Goal: Transaction & Acquisition: Purchase product/service

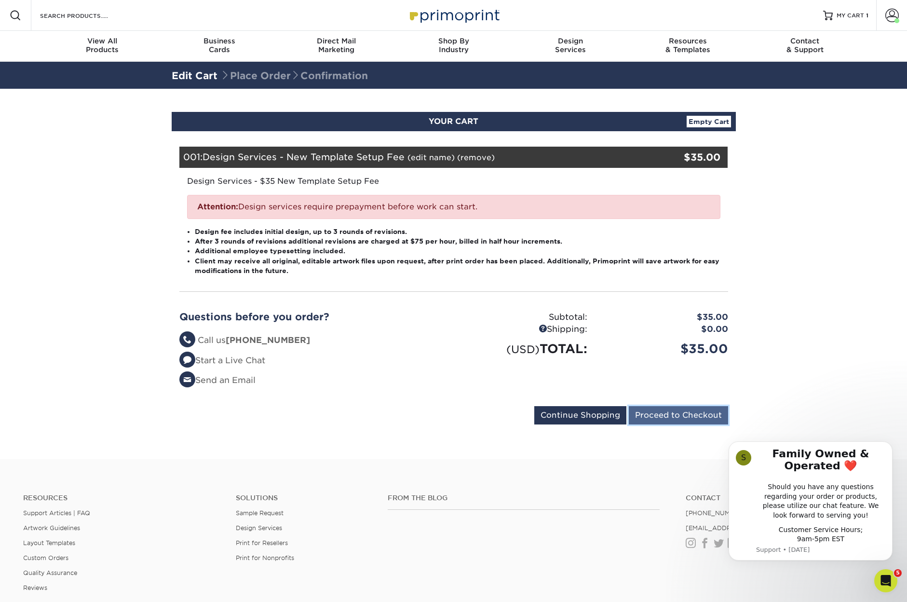
click at [655, 417] on input "Proceed to Checkout" at bounding box center [678, 415] width 99 height 18
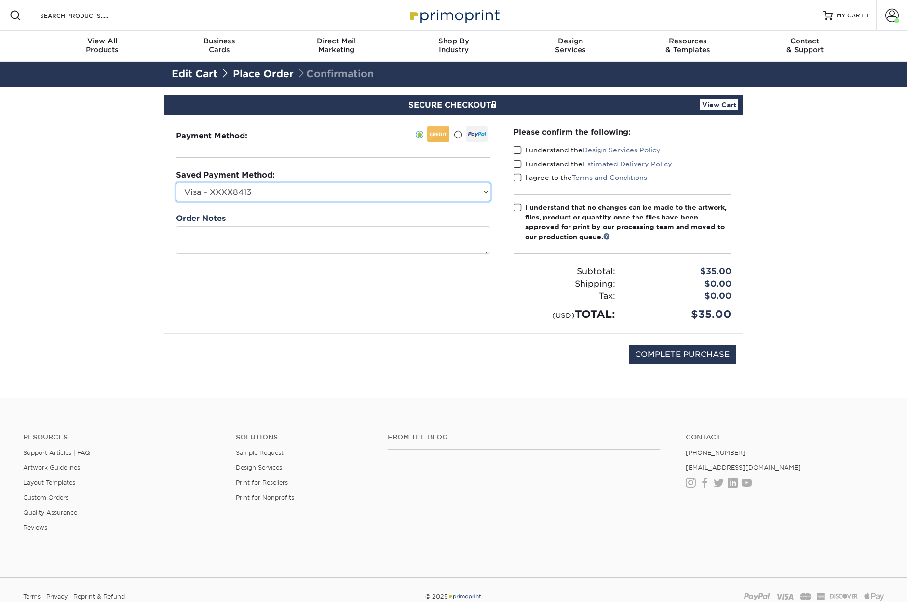
click at [385, 194] on select "Visa - XXXX8413 Visa - XXXX1424 Visa - XXXX0641 American Express - XXXX1004 Ame…" at bounding box center [333, 192] width 314 height 18
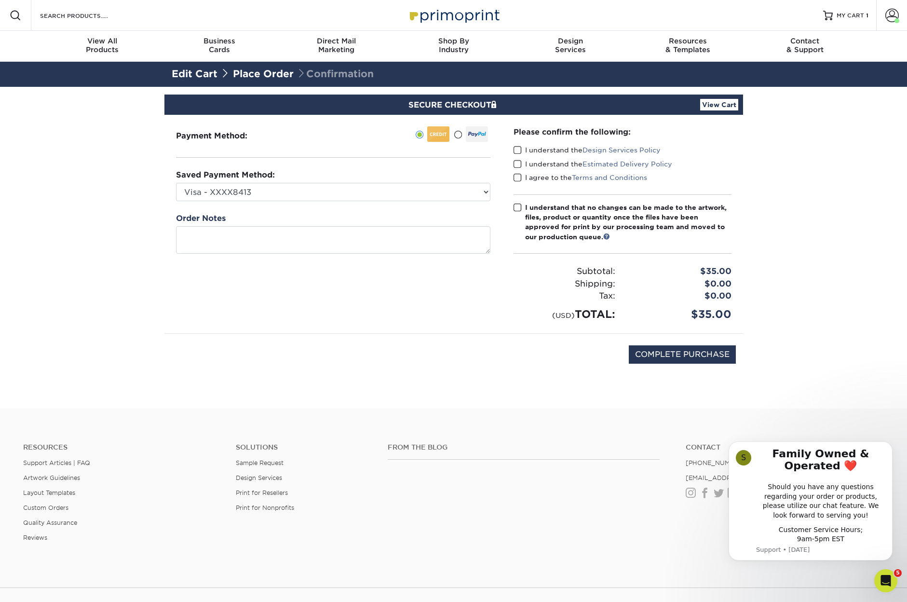
click at [380, 178] on div "Saved Payment Method: Visa - XXXX8413 Visa - XXXX1424 Visa - XXXX0641 American …" at bounding box center [333, 185] width 314 height 32
click at [380, 180] on div "Saved Payment Method: Visa - XXXX8413 Visa - XXXX1424 Visa - XXXX0641 American …" at bounding box center [333, 185] width 314 height 32
click at [374, 191] on select "Visa - XXXX8413 Visa - XXXX1424 Visa - XXXX0641 American Express - XXXX1004 Ame…" at bounding box center [333, 192] width 314 height 18
select select "67586"
click at [176, 183] on select "Visa - XXXX8413 Visa - XXXX1424 Visa - XXXX0641 American Express - XXXX1004 Ame…" at bounding box center [333, 192] width 314 height 18
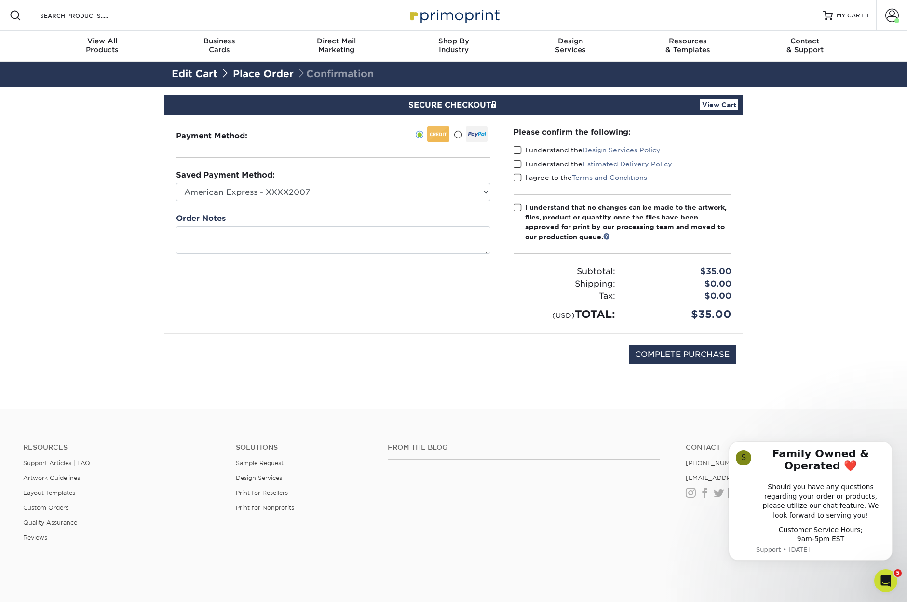
click at [513, 151] on span at bounding box center [517, 150] width 8 height 9
click at [0, 0] on input "I understand the Design Services Policy" at bounding box center [0, 0] width 0 height 0
click at [513, 161] on span at bounding box center [517, 164] width 8 height 9
click at [0, 0] on input "I understand the Estimated Delivery Policy" at bounding box center [0, 0] width 0 height 0
click at [513, 169] on div "I understand the Estimated Delivery Policy" at bounding box center [622, 165] width 218 height 13
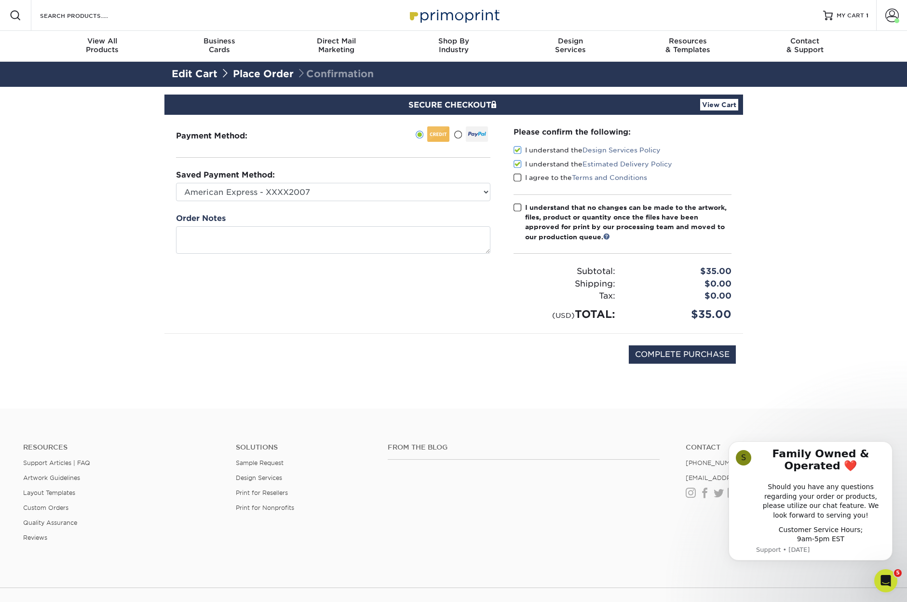
click at [514, 173] on span at bounding box center [517, 177] width 8 height 9
click at [0, 0] on input "I agree to the Terms and Conditions" at bounding box center [0, 0] width 0 height 0
click at [514, 203] on span at bounding box center [517, 207] width 8 height 9
click at [0, 0] on input "I understand that no changes can be made to the artwork, files, product or quan…" at bounding box center [0, 0] width 0 height 0
click at [646, 345] on input "COMPLETE PURCHASE" at bounding box center [682, 354] width 107 height 18
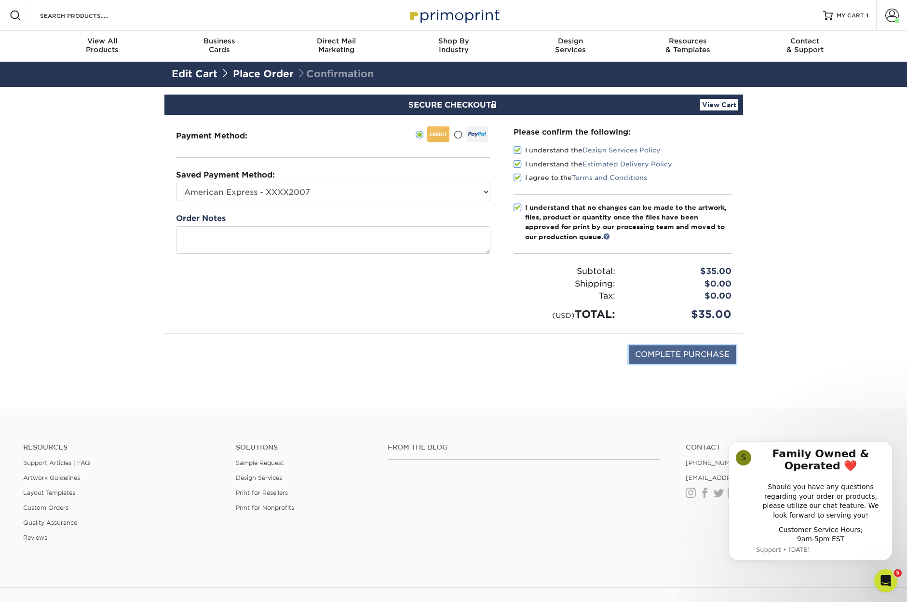
type input "PROCESSING, PLEASE WAIT..."
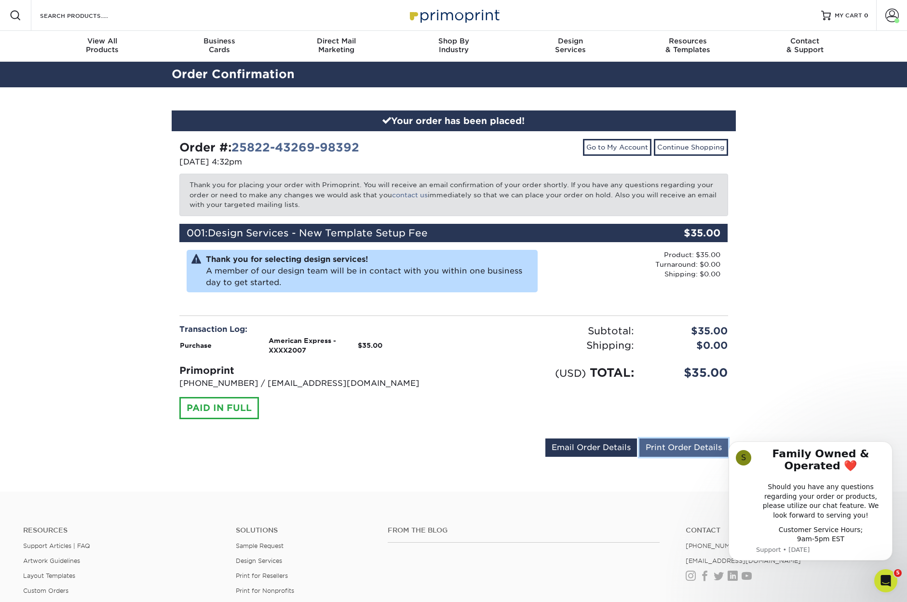
click at [677, 452] on link "Print Order Details" at bounding box center [683, 447] width 89 height 18
